Goal: Task Accomplishment & Management: Use online tool/utility

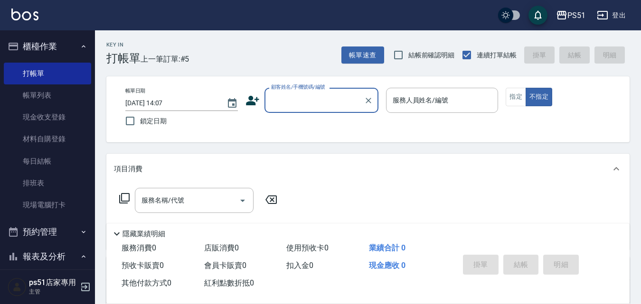
click at [342, 103] on input "顧客姓名/手機號碼/編號" at bounding box center [314, 100] width 91 height 17
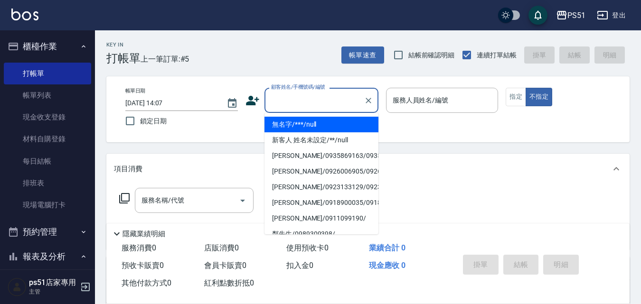
click at [312, 123] on li "無名字/***/null" at bounding box center [322, 125] width 114 height 16
type input "無名字/***/null"
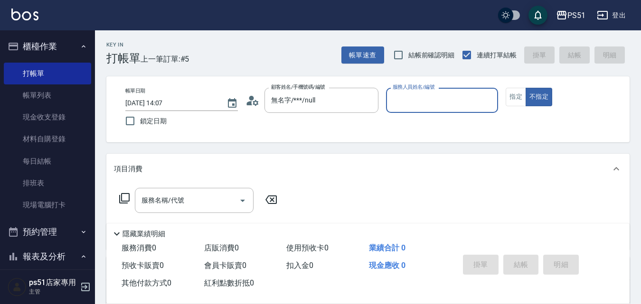
click at [436, 103] on input "服務人員姓名/編號" at bounding box center [442, 100] width 104 height 17
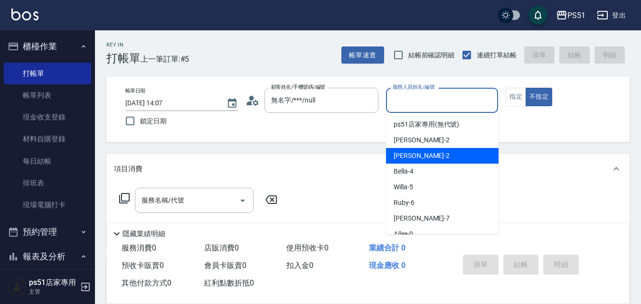
drag, startPoint x: 420, startPoint y: 154, endPoint x: 524, endPoint y: 85, distance: 125.0
click at [430, 149] on div "[PERSON_NAME] -2" at bounding box center [442, 156] width 113 height 16
type input "[PERSON_NAME]-2"
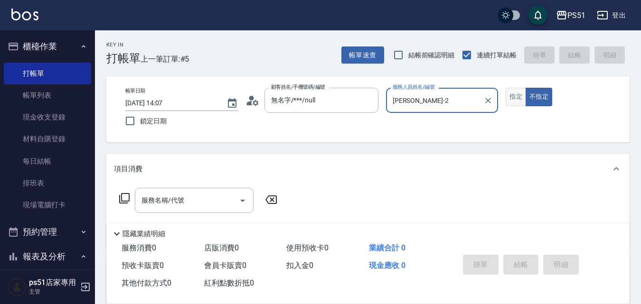
drag, startPoint x: 521, startPoint y: 99, endPoint x: 514, endPoint y: 98, distance: 7.2
click at [521, 98] on button "指定" at bounding box center [516, 97] width 20 height 19
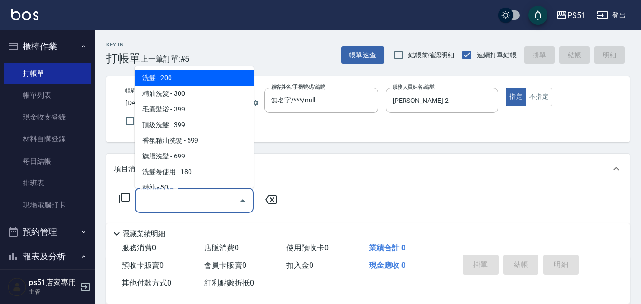
click at [207, 204] on input "服務名稱/代號" at bounding box center [187, 200] width 96 height 17
click at [195, 81] on span "洗髮 - 200" at bounding box center [194, 78] width 119 height 16
type input "洗髮(101)"
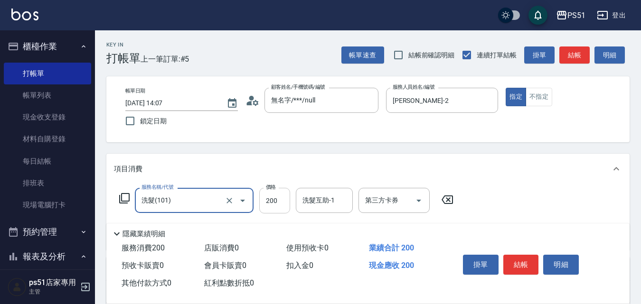
click at [275, 208] on input "200" at bounding box center [274, 201] width 31 height 26
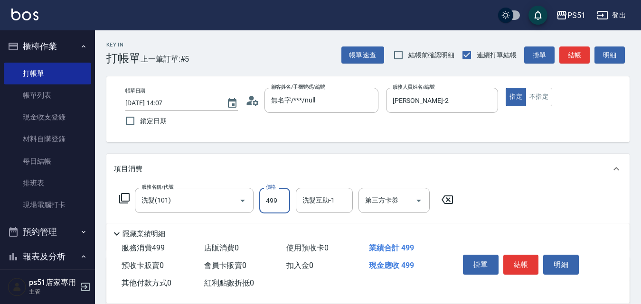
type input "499"
click at [515, 255] on button "結帳" at bounding box center [521, 265] width 36 height 20
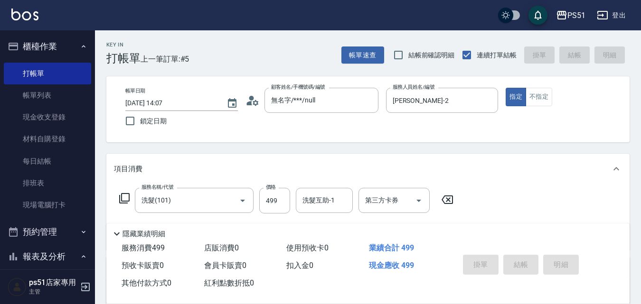
type input "[DATE] 14:40"
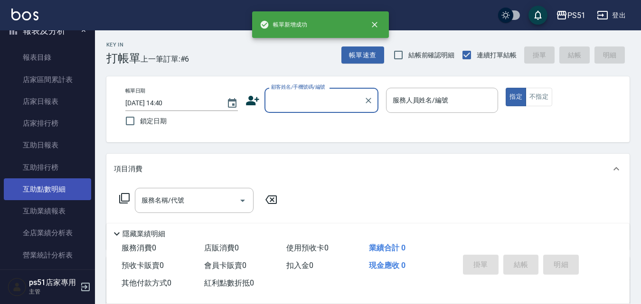
scroll to position [332, 0]
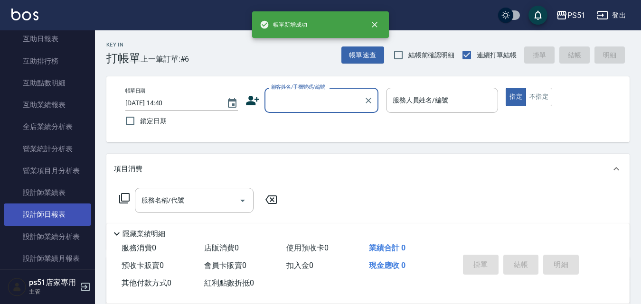
click at [59, 209] on link "設計師日報表" at bounding box center [47, 215] width 87 height 22
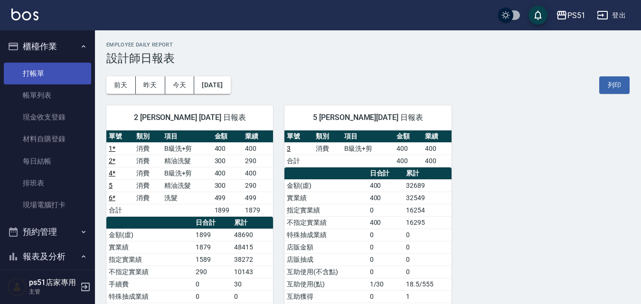
click at [66, 74] on link "打帳單" at bounding box center [47, 74] width 87 height 22
